Goal: Information Seeking & Learning: Check status

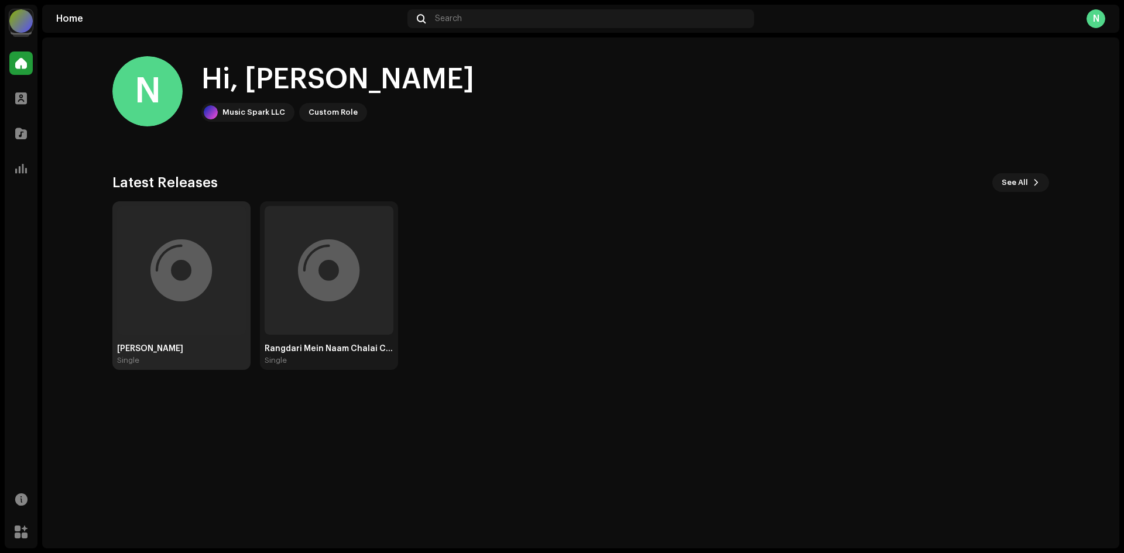
click at [201, 271] on div at bounding box center [181, 271] width 62 height 0
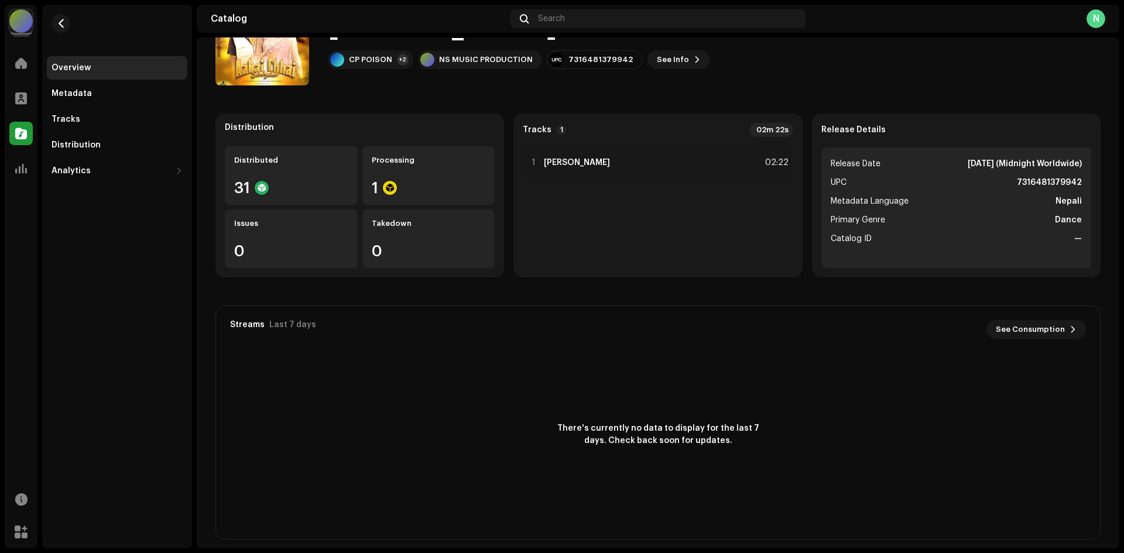
scroll to position [74, 0]
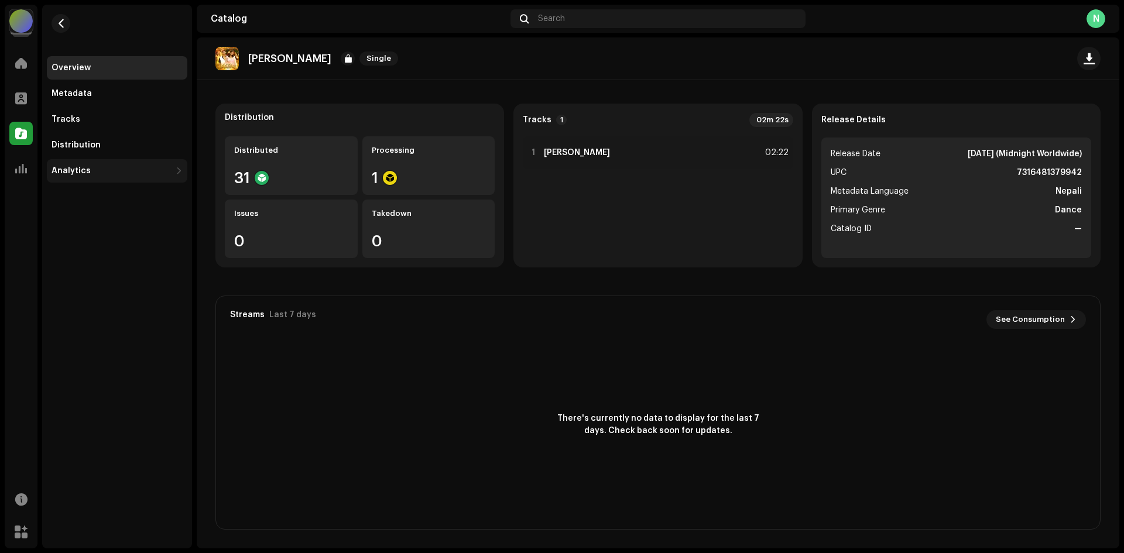
click at [98, 170] on div "Analytics" at bounding box center [111, 170] width 119 height 9
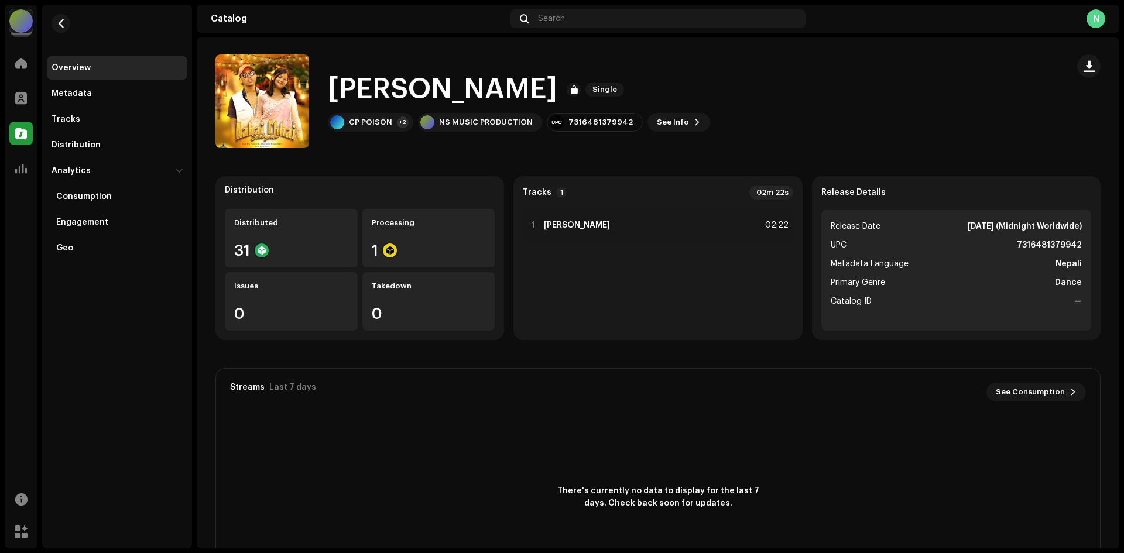
scroll to position [0, 0]
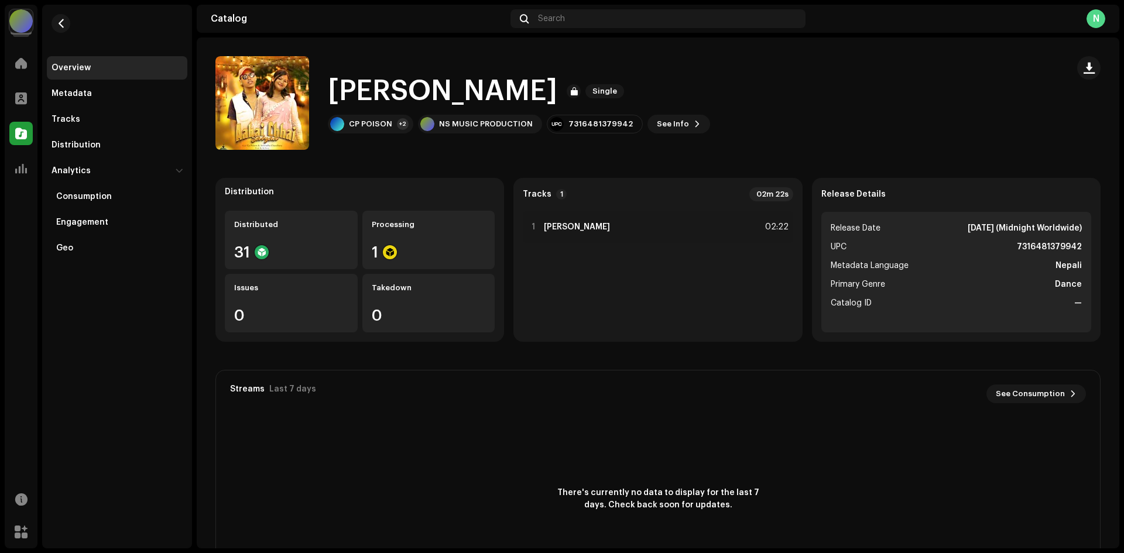
click at [549, 84] on h1 "[PERSON_NAME]" at bounding box center [443, 91] width 230 height 37
click at [417, 236] on div "Processing 1" at bounding box center [428, 240] width 133 height 59
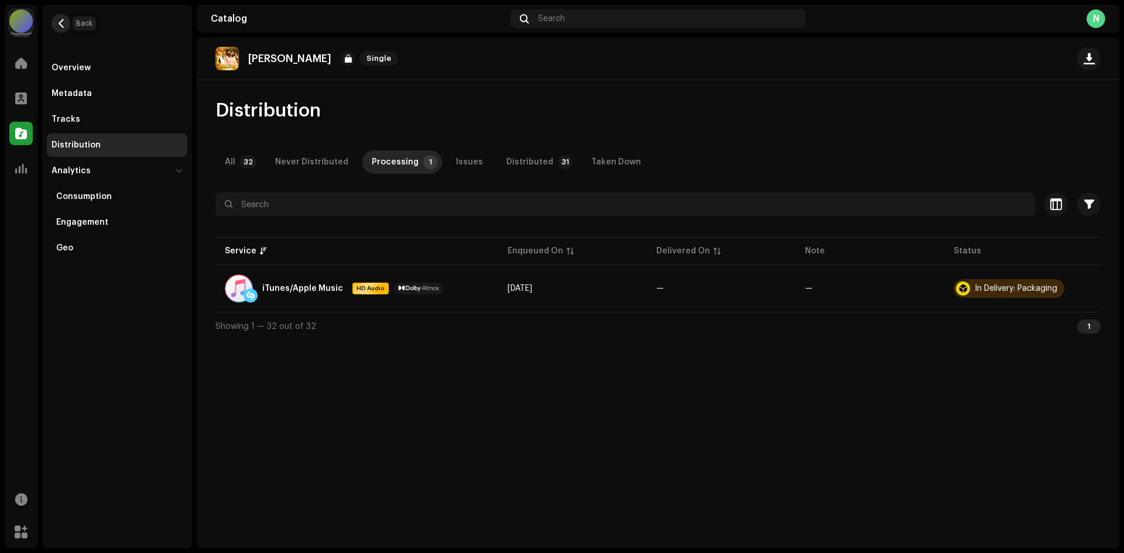
click at [57, 19] on span "button" at bounding box center [61, 23] width 9 height 9
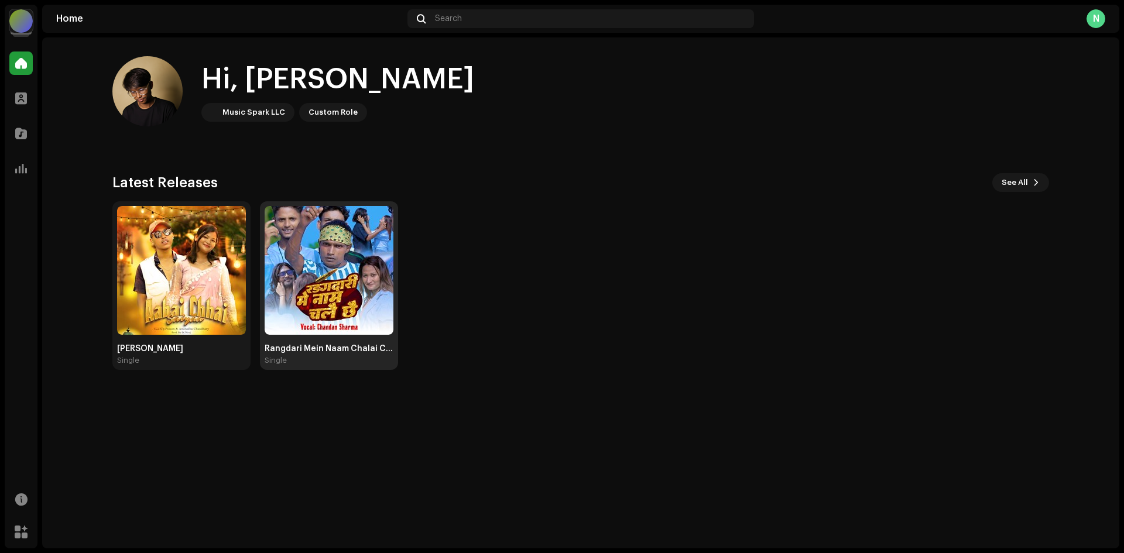
click at [296, 291] on img at bounding box center [329, 270] width 129 height 129
click at [330, 272] on img at bounding box center [329, 270] width 129 height 129
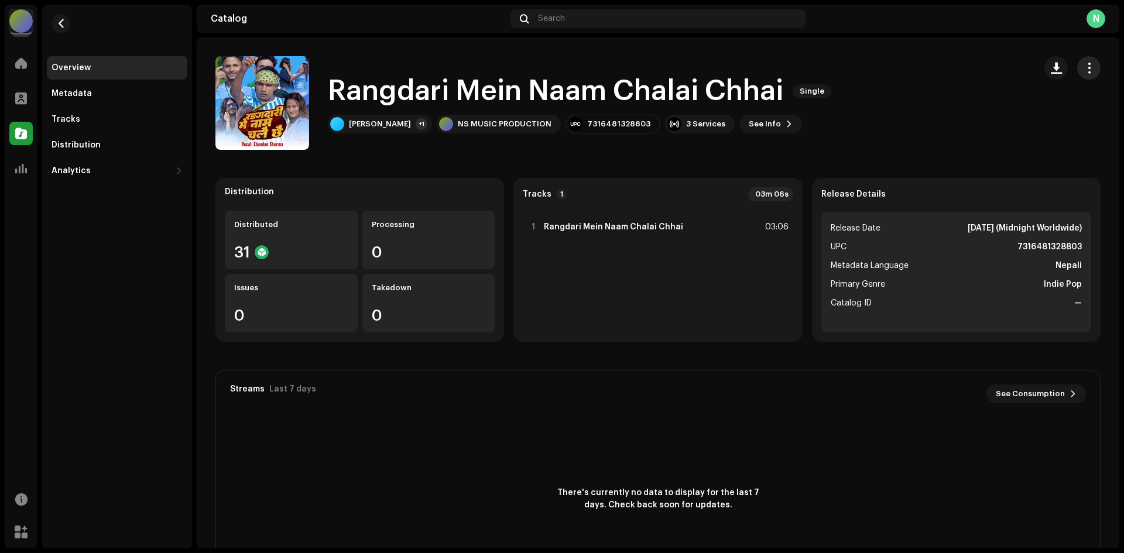
click at [1084, 69] on span "button" at bounding box center [1089, 67] width 11 height 9
click at [66, 19] on button "button" at bounding box center [61, 23] width 19 height 19
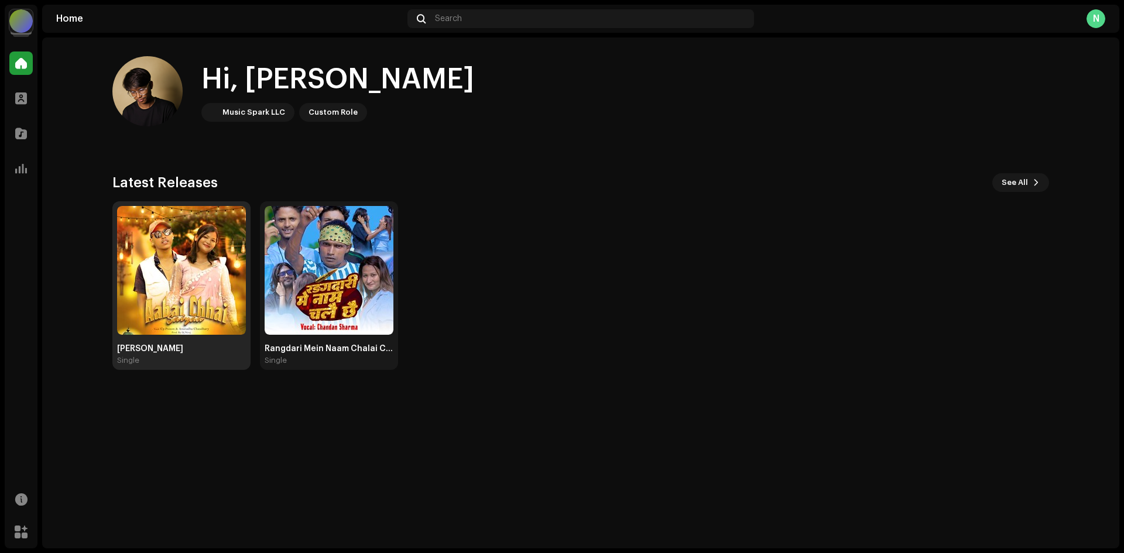
click at [184, 284] on img at bounding box center [181, 270] width 129 height 129
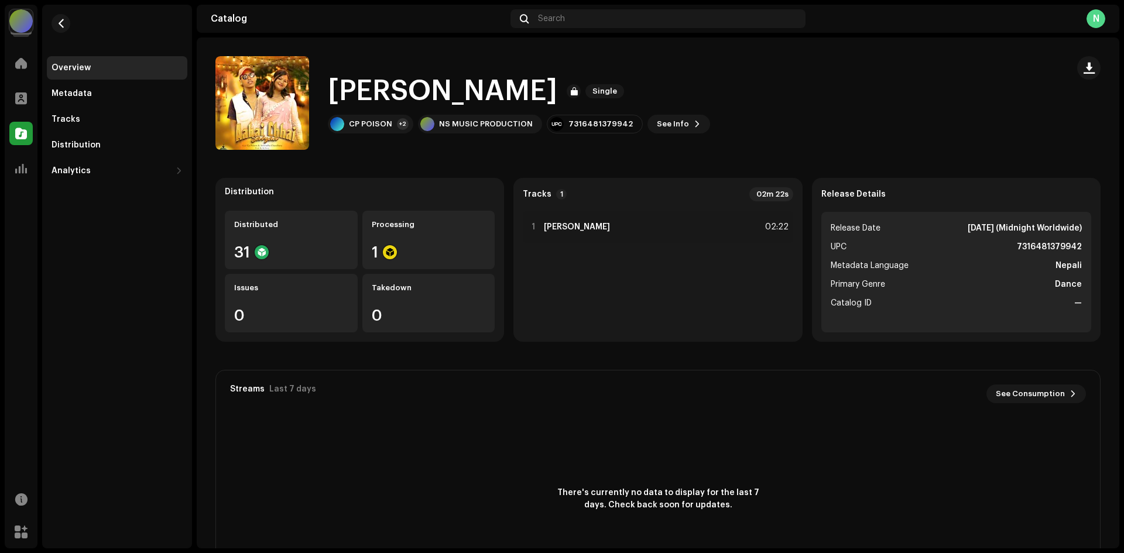
drag, startPoint x: 991, startPoint y: 226, endPoint x: 1118, endPoint y: 226, distance: 126.5
click at [1118, 226] on div "Aabai Chhai Sajna Single Aabai Chhai Sajna Single CP POISON +2 NS MUSIC PRODUCT…" at bounding box center [658, 292] width 923 height 511
drag, startPoint x: 978, startPoint y: 272, endPoint x: 884, endPoint y: 238, distance: 100.7
click at [977, 272] on li "Metadata Language Nepali" at bounding box center [956, 266] width 251 height 14
click at [807, 104] on div "Aabai Chhai Sajna Single CP POISON +2 NS MUSIC PRODUCTION 7316481379942 See Info" at bounding box center [636, 103] width 843 height 94
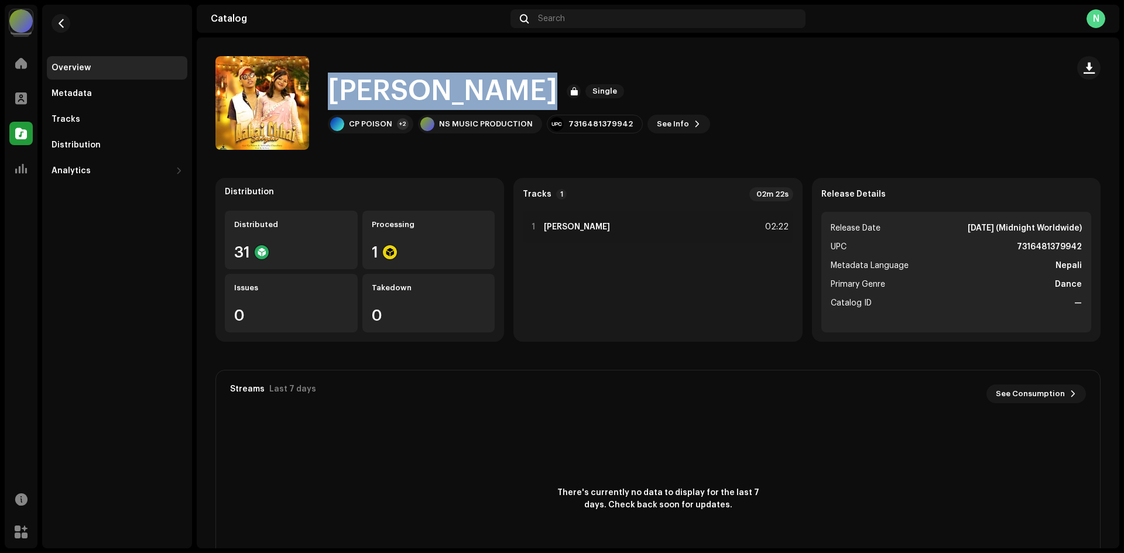
drag, startPoint x: 329, startPoint y: 87, endPoint x: 717, endPoint y: 87, distance: 387.6
click at [717, 87] on div "Aabai Chhai Sajna Single CP POISON +2 NS MUSIC PRODUCTION 7316481379942 See Info" at bounding box center [636, 103] width 843 height 94
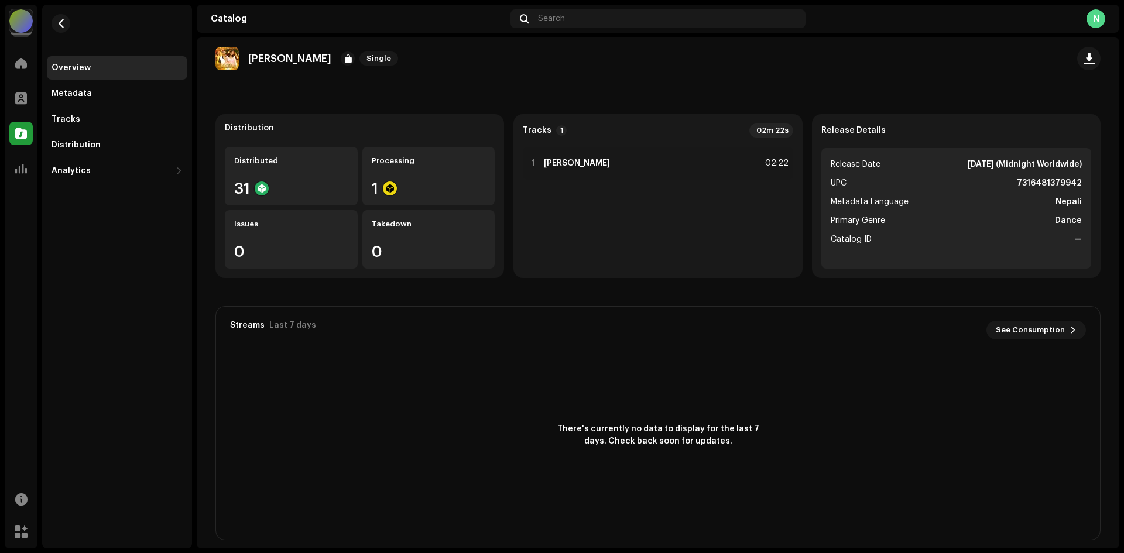
scroll to position [74, 0]
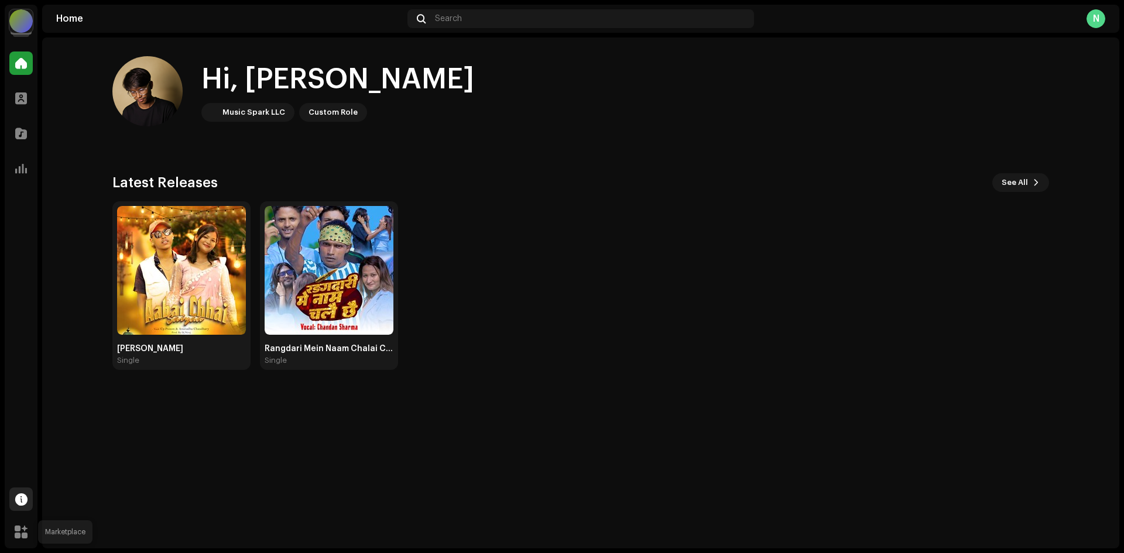
drag, startPoint x: 22, startPoint y: 523, endPoint x: 26, endPoint y: 510, distance: 14.1
click at [22, 524] on div at bounding box center [20, 532] width 23 height 23
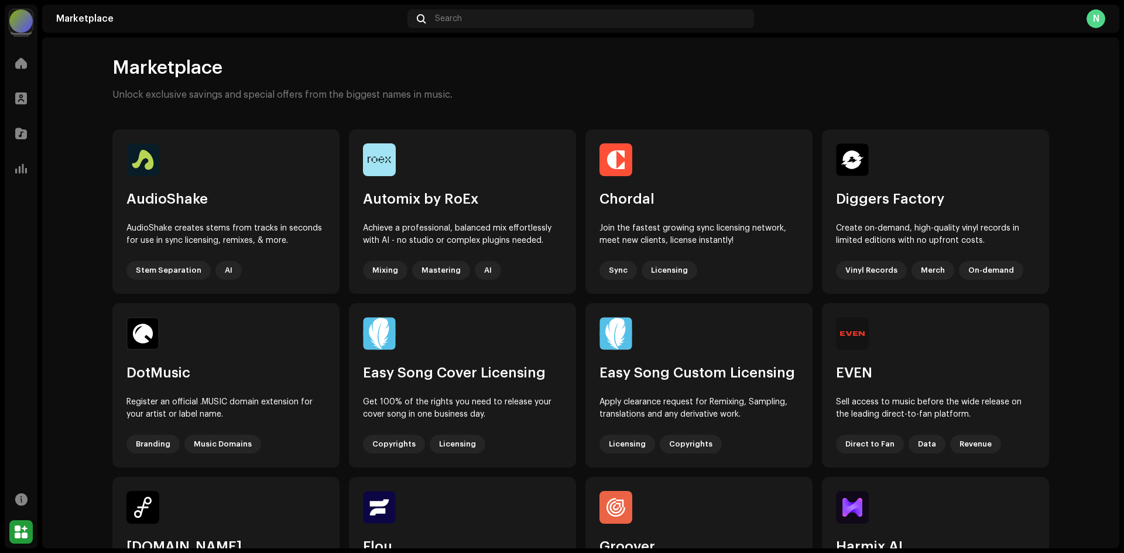
click at [1091, 19] on div "N" at bounding box center [1096, 18] width 19 height 19
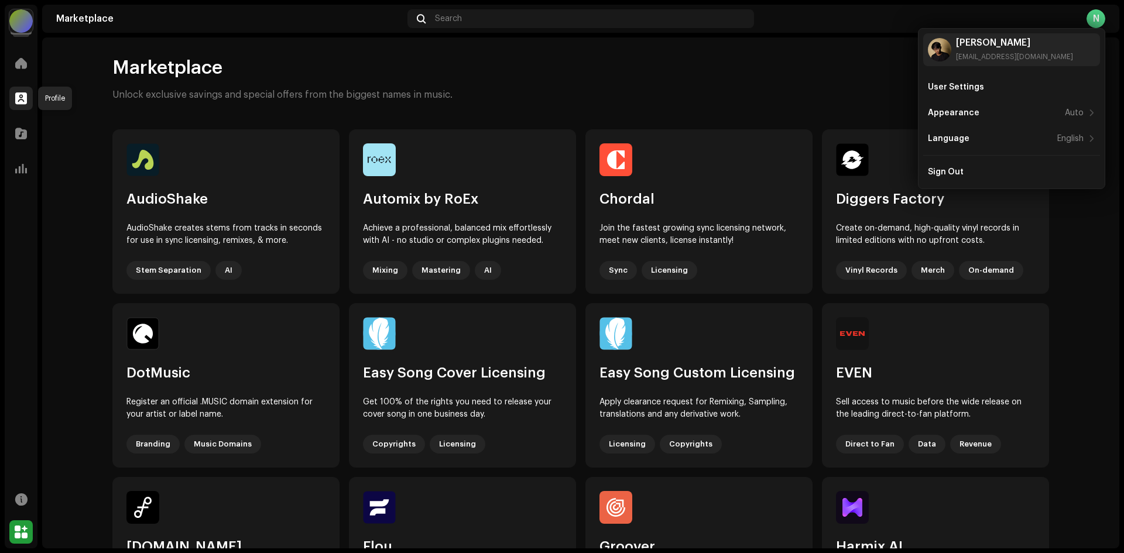
click at [23, 102] on span at bounding box center [21, 98] width 12 height 9
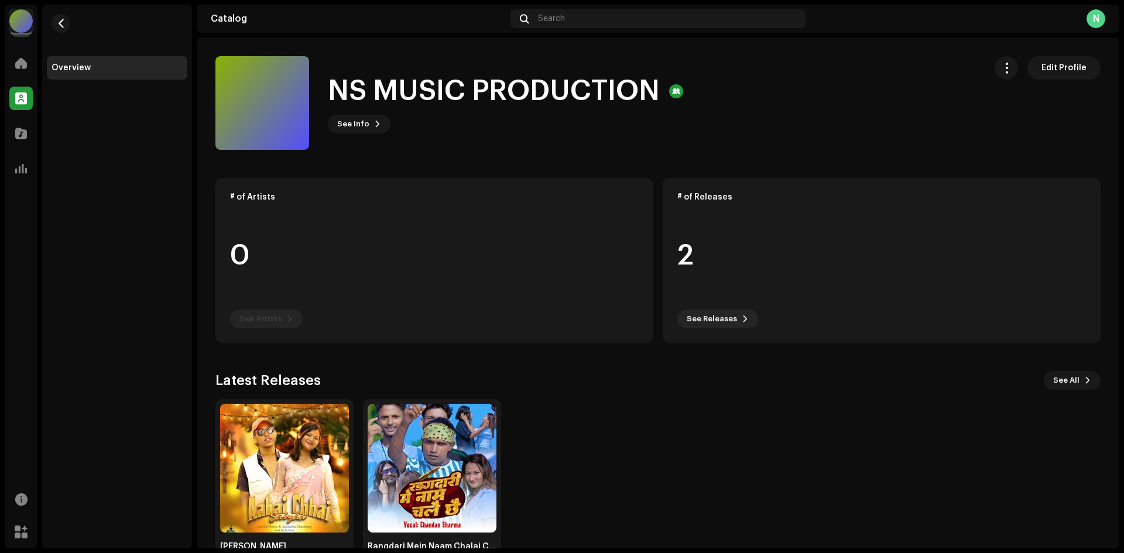
click at [276, 100] on div at bounding box center [262, 103] width 94 height 94
click at [251, 87] on div at bounding box center [262, 103] width 94 height 94
click at [59, 28] on button "button" at bounding box center [61, 23] width 19 height 19
